Goal: Information Seeking & Learning: Learn about a topic

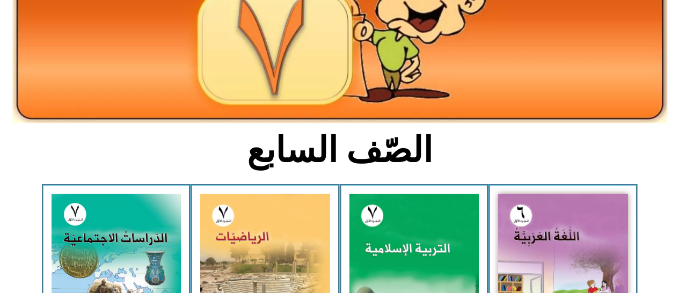
scroll to position [149, 0]
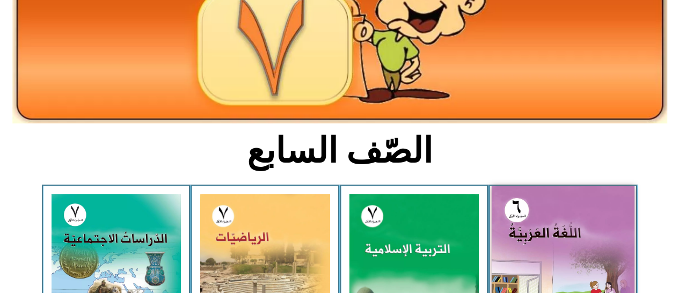
click at [547, 241] on img at bounding box center [563, 275] width 143 height 178
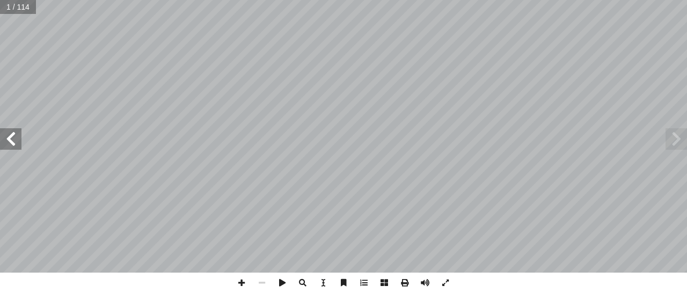
click at [24, 10] on input "text" at bounding box center [17, 7] width 35 height 14
click at [25, 6] on input "text" at bounding box center [17, 7] width 35 height 14
type input "**"
click at [12, 138] on span at bounding box center [10, 138] width 21 height 21
click at [15, 140] on span at bounding box center [10, 138] width 21 height 21
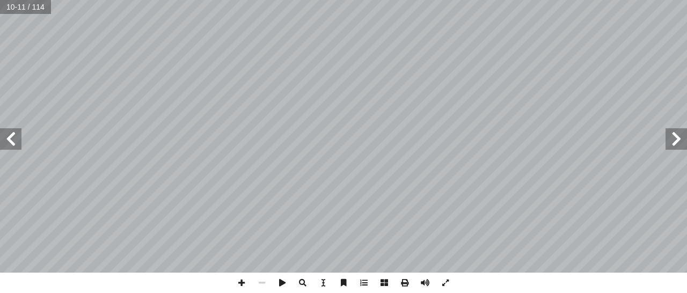
click at [15, 140] on span at bounding box center [10, 138] width 21 height 21
click at [20, 139] on span at bounding box center [10, 138] width 21 height 21
click at [671, 136] on span at bounding box center [676, 138] width 21 height 21
